Goal: Information Seeking & Learning: Learn about a topic

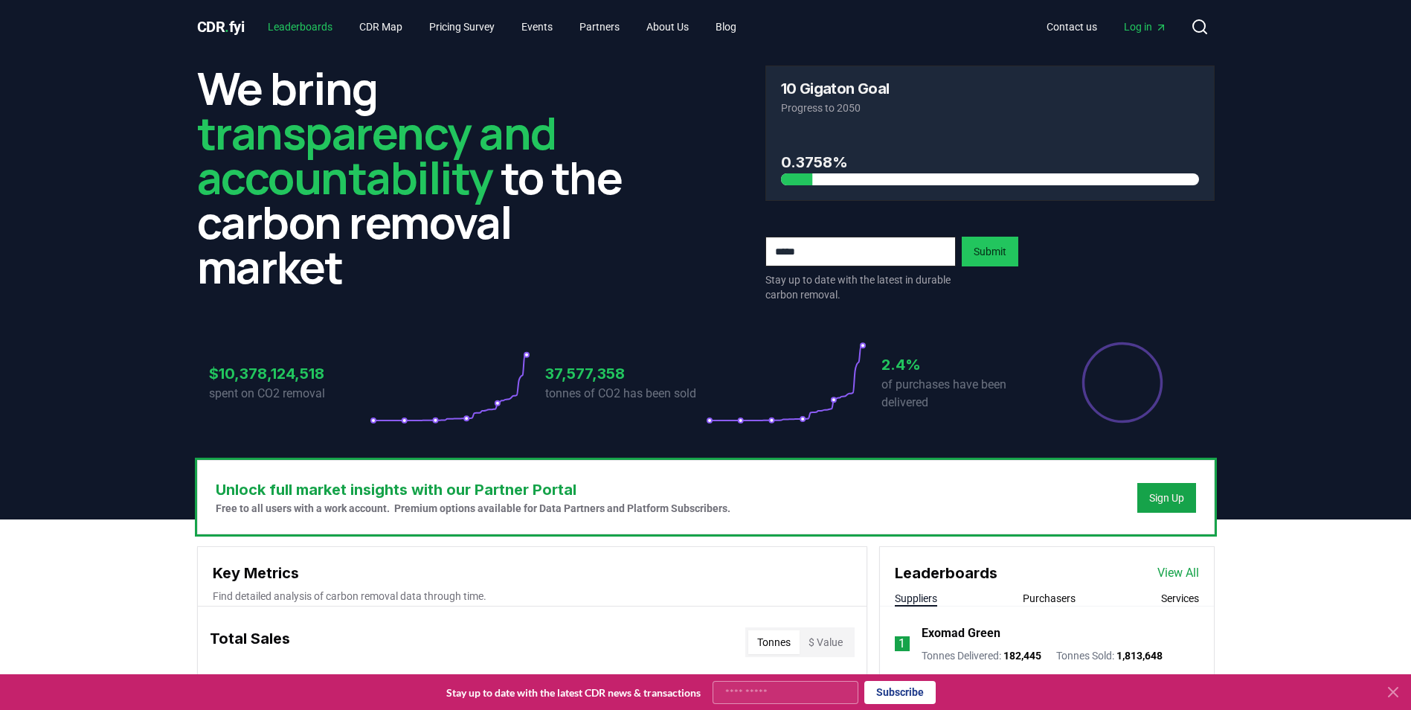
click at [304, 27] on link "Leaderboards" at bounding box center [300, 26] width 89 height 27
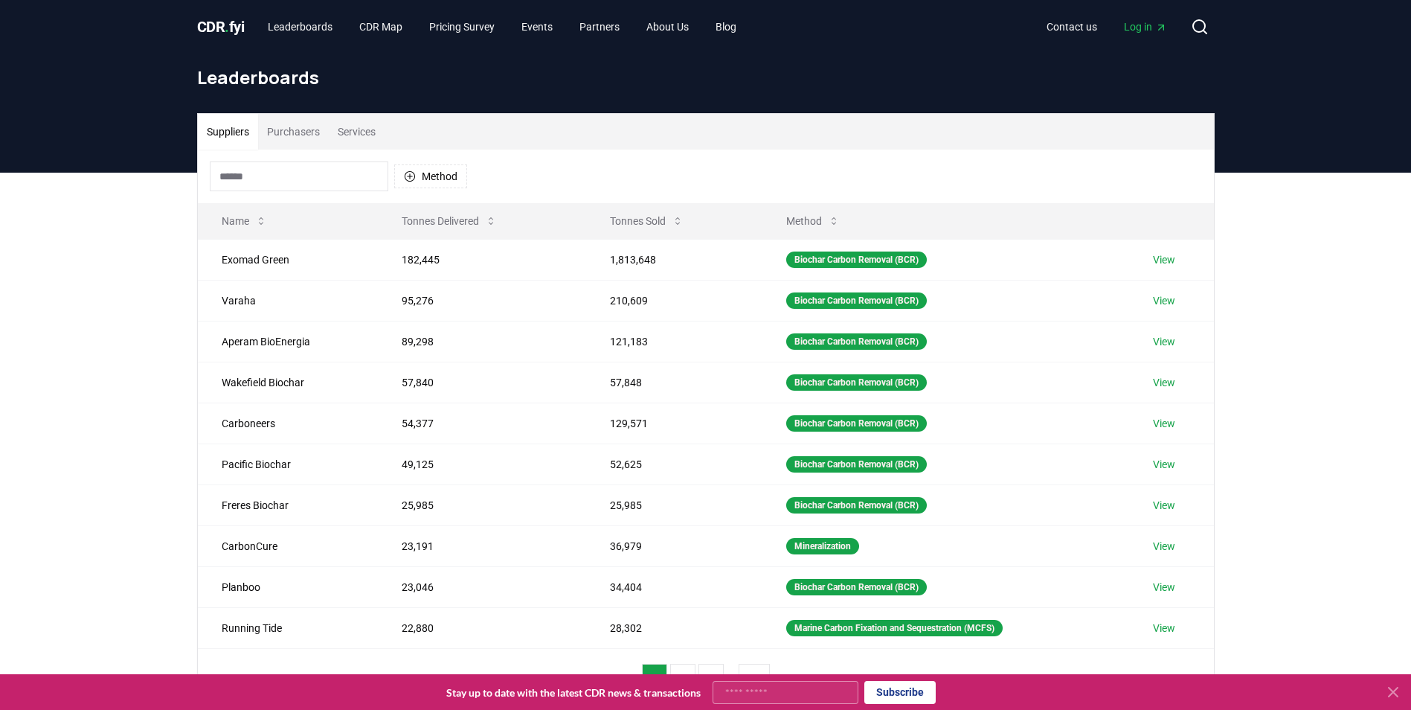
click at [366, 127] on button "Services" at bounding box center [357, 132] width 56 height 36
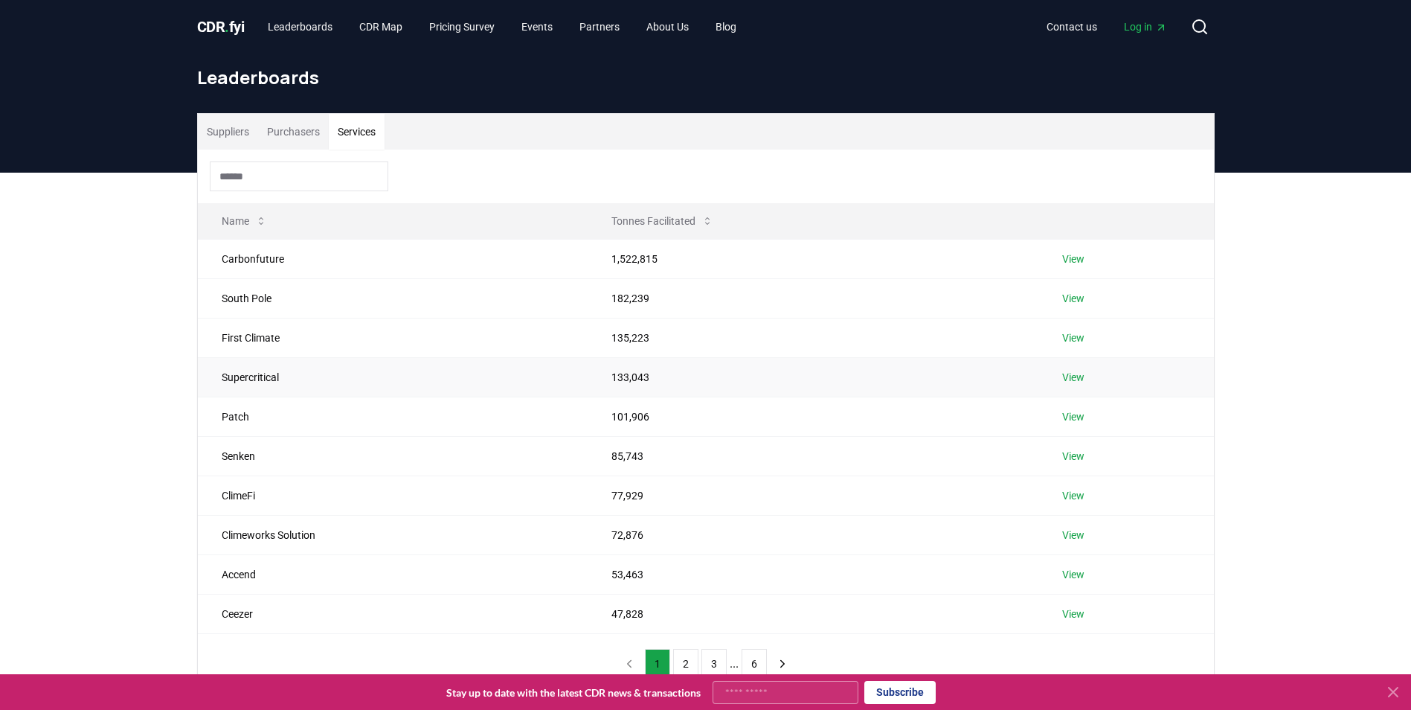
click at [1078, 378] on link "View" at bounding box center [1073, 377] width 22 height 15
